Goal: Find specific page/section: Find specific page/section

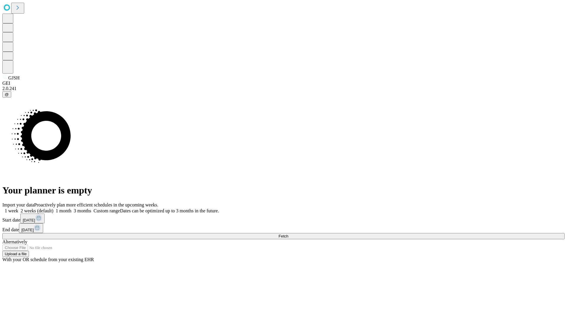
click at [288, 234] on span "Fetch" at bounding box center [284, 236] width 10 height 4
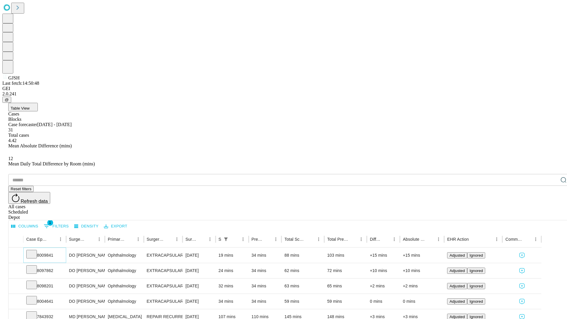
click at [35, 251] on icon at bounding box center [32, 254] width 6 height 6
